Goal: Task Accomplishment & Management: Manage account settings

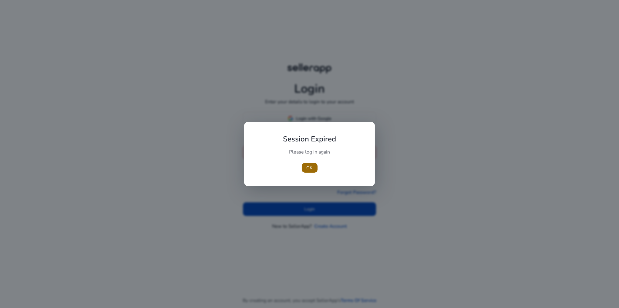
type input "**********"
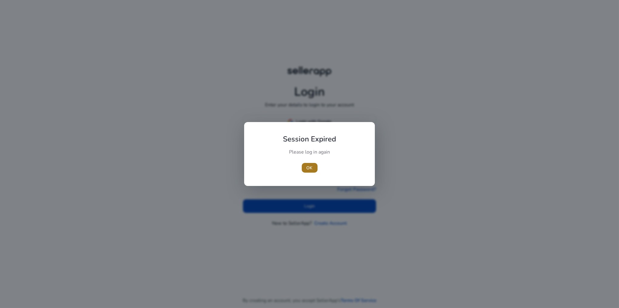
click at [309, 165] on span "OK" at bounding box center [309, 168] width 6 height 6
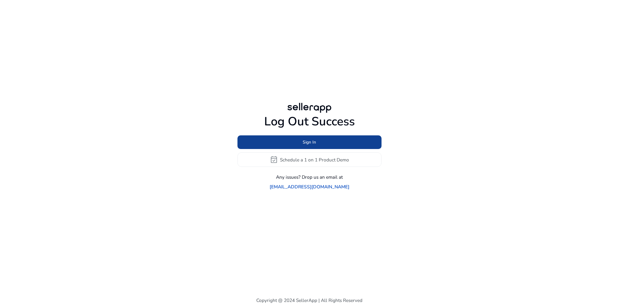
click at [302, 148] on span at bounding box center [309, 142] width 144 height 15
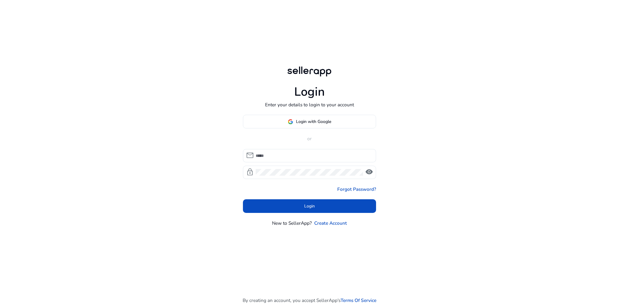
type input "**********"
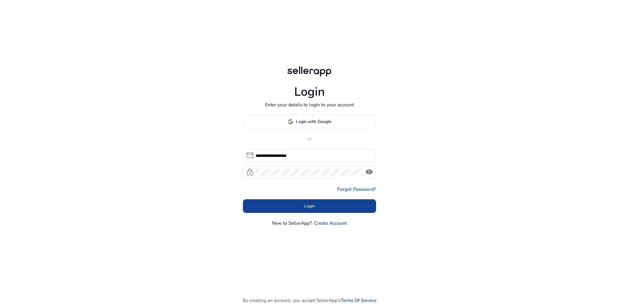
click at [293, 207] on span at bounding box center [309, 206] width 133 height 15
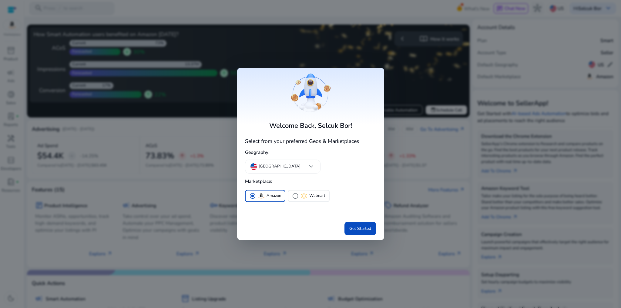
click at [16, 229] on div at bounding box center [310, 154] width 621 height 308
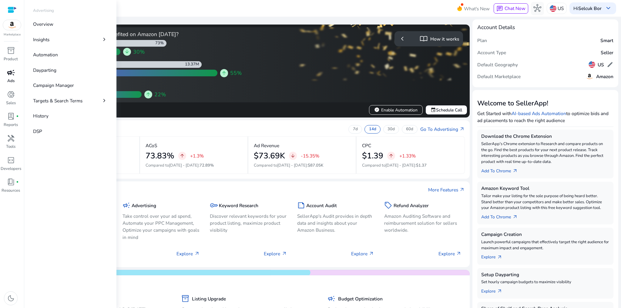
click at [13, 77] on span "campaign" at bounding box center [11, 73] width 8 height 8
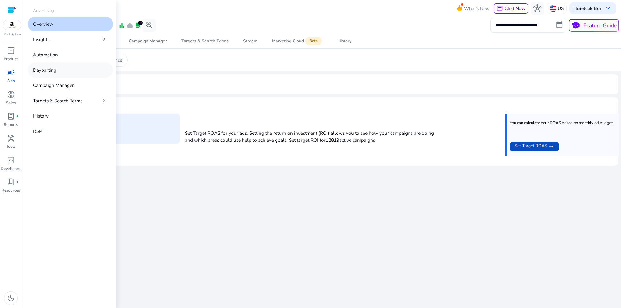
click at [68, 66] on link "Dayparting" at bounding box center [70, 69] width 85 height 15
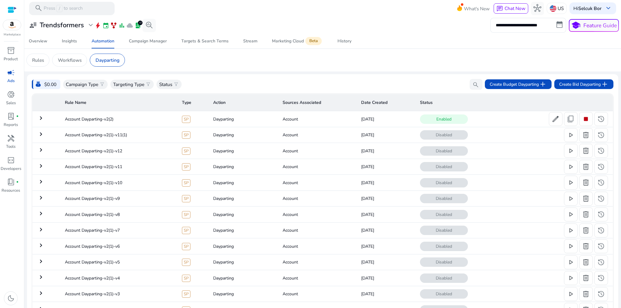
click at [219, 75] on mat-card "money_bag $0.00 Campaign Type filter_alt Targeting Type filter_alt Status filte…" at bounding box center [322, 214] width 591 height 281
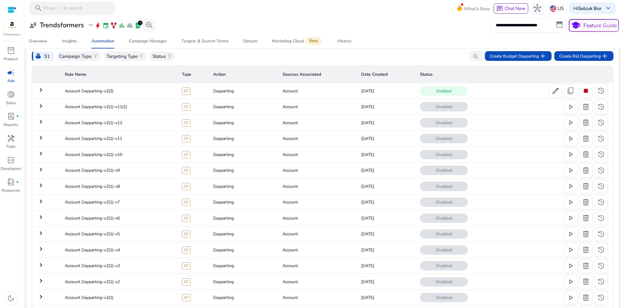
scroll to position [45, 0]
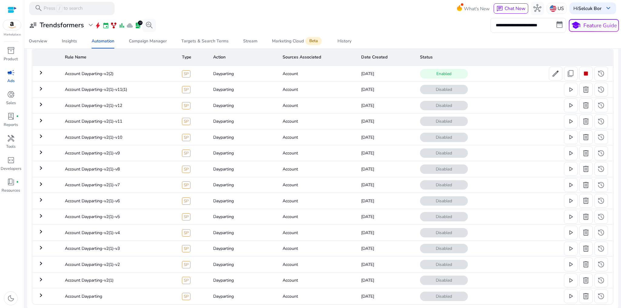
click at [41, 134] on mat-icon "keyboard_arrow_right" at bounding box center [40, 136] width 7 height 7
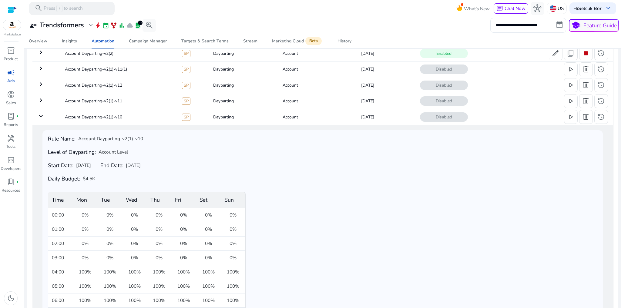
scroll to position [5, 0]
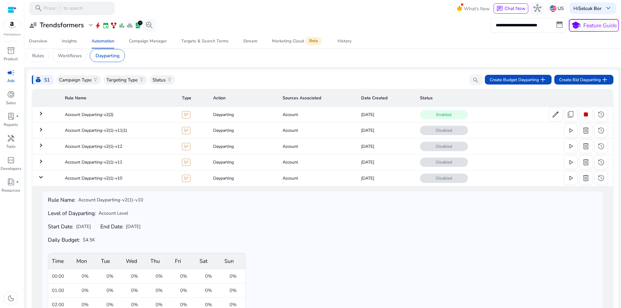
click at [41, 115] on mat-icon "keyboard_arrow_right" at bounding box center [40, 113] width 7 height 7
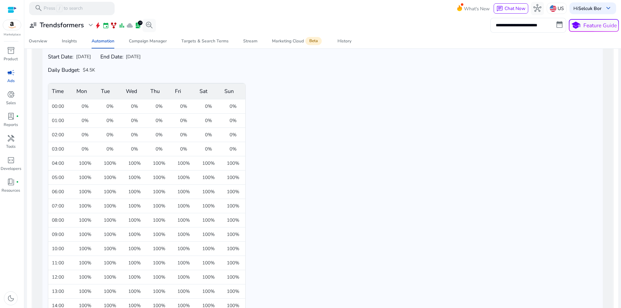
scroll to position [14, 0]
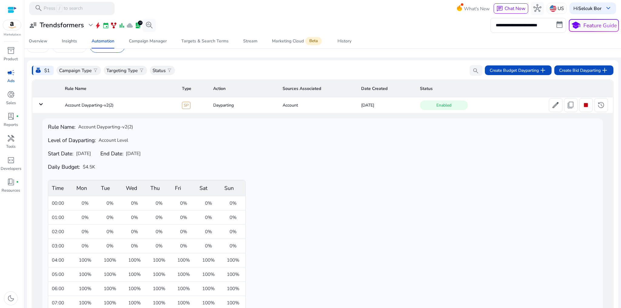
click at [41, 105] on mat-icon "keyboard_arrow_down" at bounding box center [40, 104] width 7 height 7
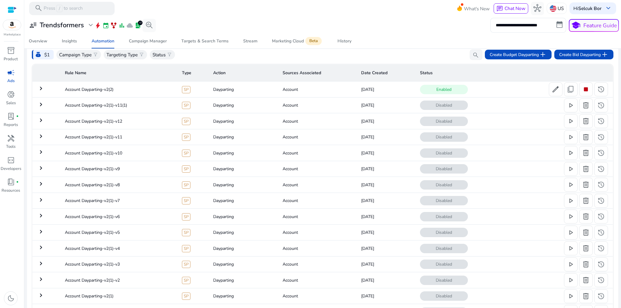
click at [42, 118] on tbody "keyboard_arrow_right Account Dayparting-v2(2) SP Dayparting Account [DATE] Enab…" at bounding box center [322, 201] width 580 height 239
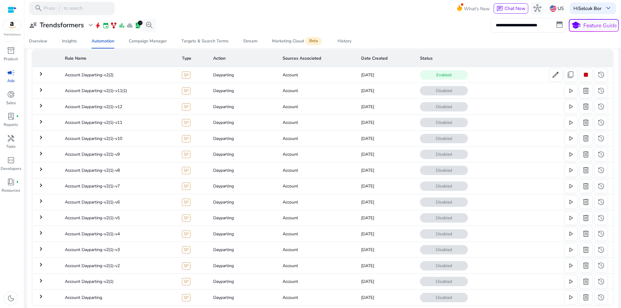
scroll to position [45, 0]
click at [42, 91] on mat-icon "keyboard_arrow_right" at bounding box center [40, 88] width 7 height 7
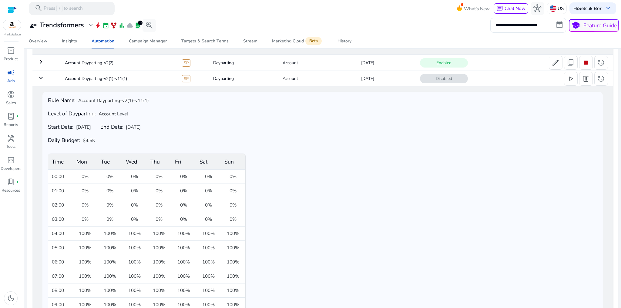
scroll to position [30, 0]
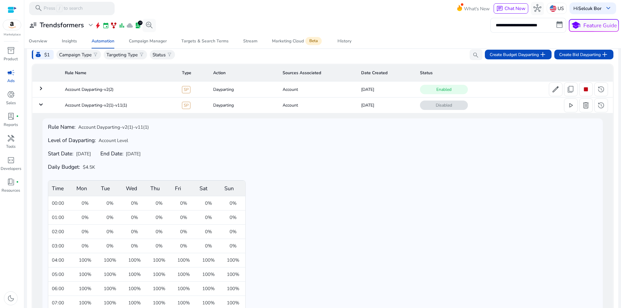
click at [43, 101] on mat-icon "keyboard_arrow_down" at bounding box center [40, 104] width 7 height 7
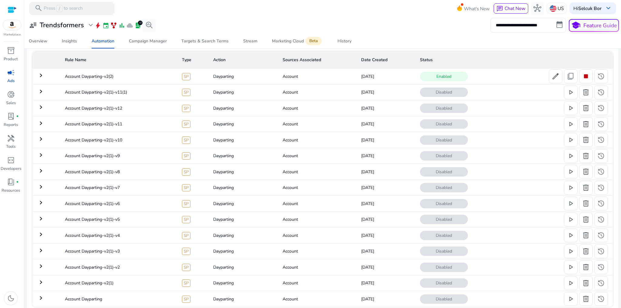
scroll to position [45, 0]
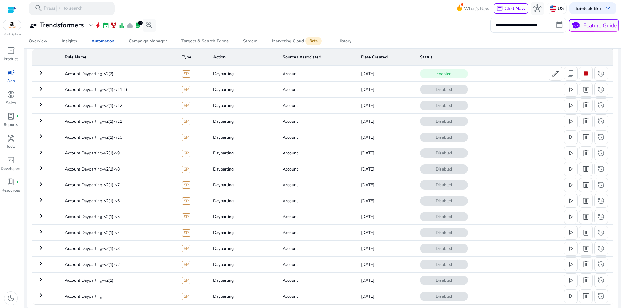
click at [41, 107] on mat-icon "keyboard_arrow_right" at bounding box center [40, 104] width 7 height 7
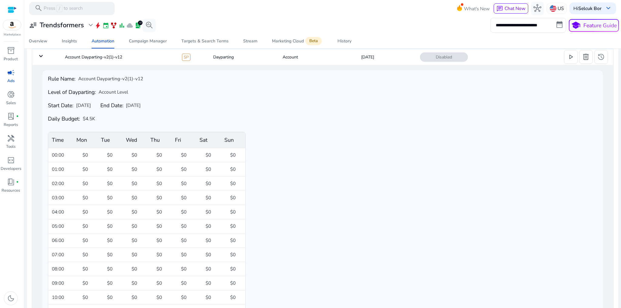
scroll to position [70, 0]
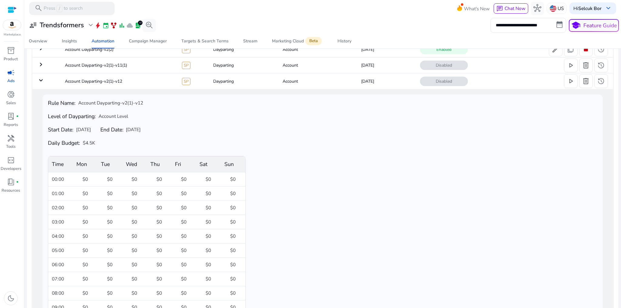
click at [18, 213] on div "inventory_2 Product campaign Ads donut_small Sales lab_profile fiber_manual_rec…" at bounding box center [12, 176] width 24 height 263
click at [79, 81] on td "Account Dayparting-v2(1)-v12" at bounding box center [118, 81] width 117 height 16
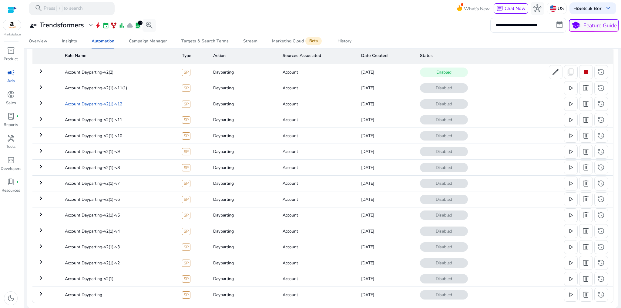
scroll to position [45, 0]
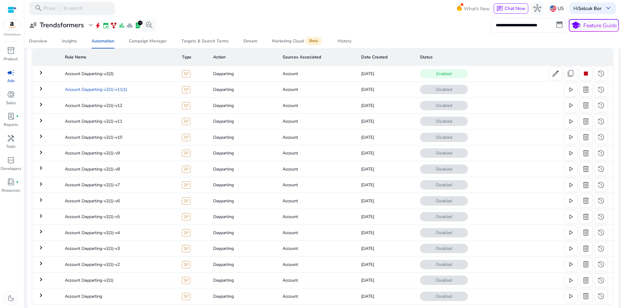
click at [84, 91] on td "Account Dayparting-v2(1)-v11(1)" at bounding box center [118, 90] width 117 height 16
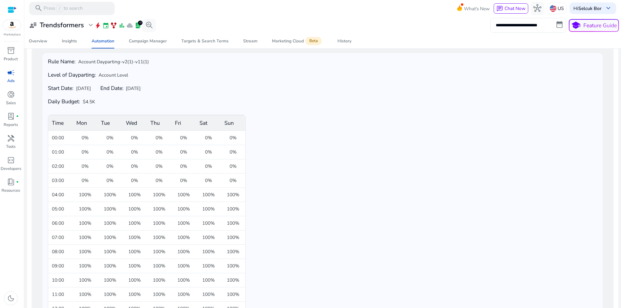
scroll to position [78, 0]
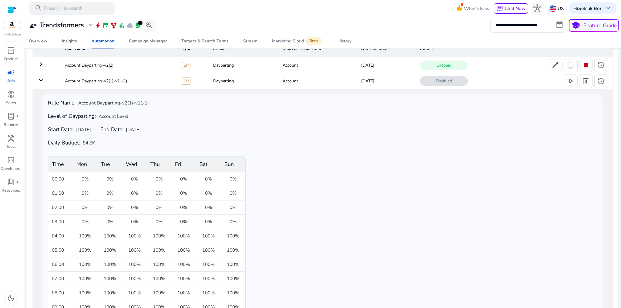
click at [41, 80] on mat-icon "keyboard_arrow_down" at bounding box center [40, 80] width 7 height 7
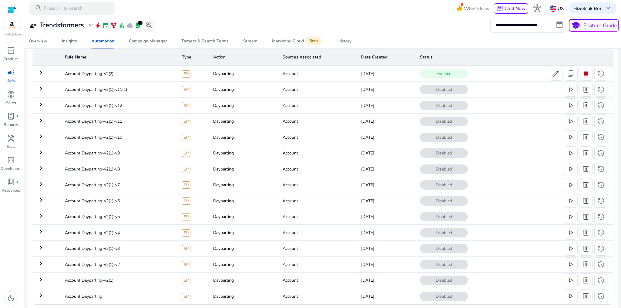
click at [10, 219] on div "inventory_2 Product campaign Ads donut_small Sales lab_profile fiber_manual_rec…" at bounding box center [12, 176] width 24 height 263
click at [20, 227] on div "inventory_2 Product campaign Ads donut_small Sales lab_profile fiber_manual_rec…" at bounding box center [12, 176] width 24 height 263
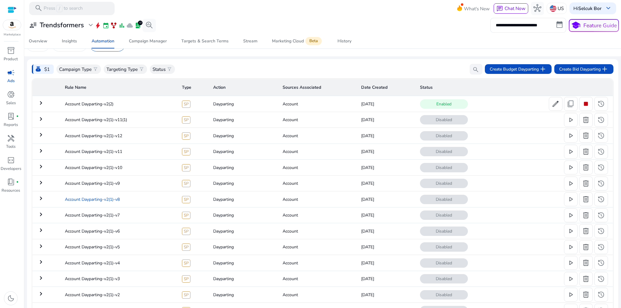
scroll to position [0, 0]
